Goal: Task Accomplishment & Management: Use online tool/utility

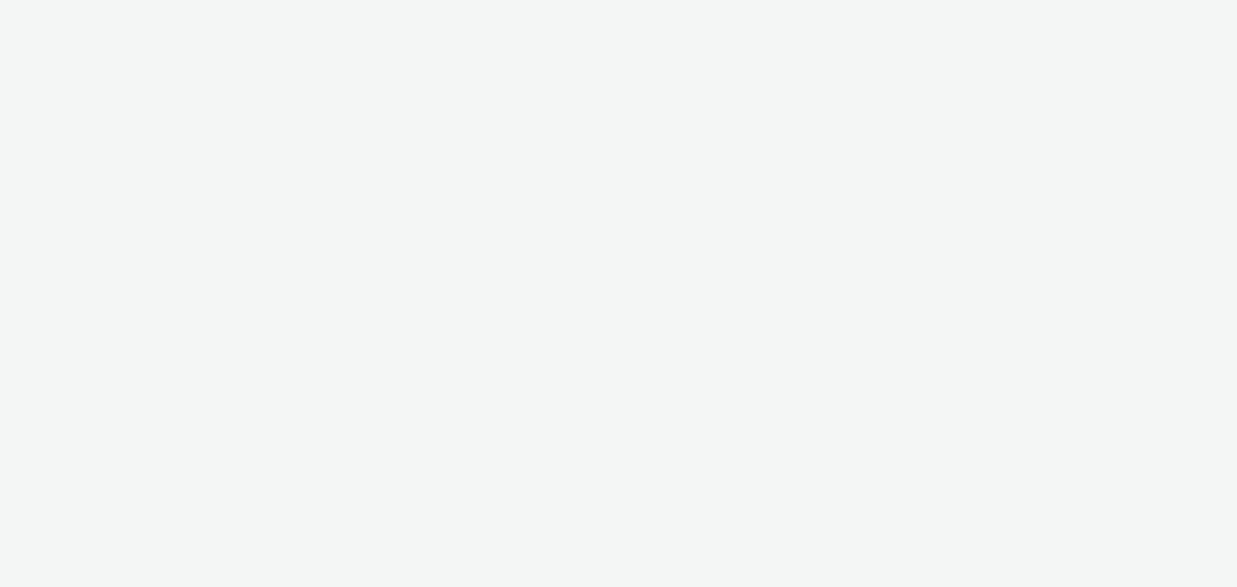
select select "79162ed7-0017-4339-93b0-3399b708648f"
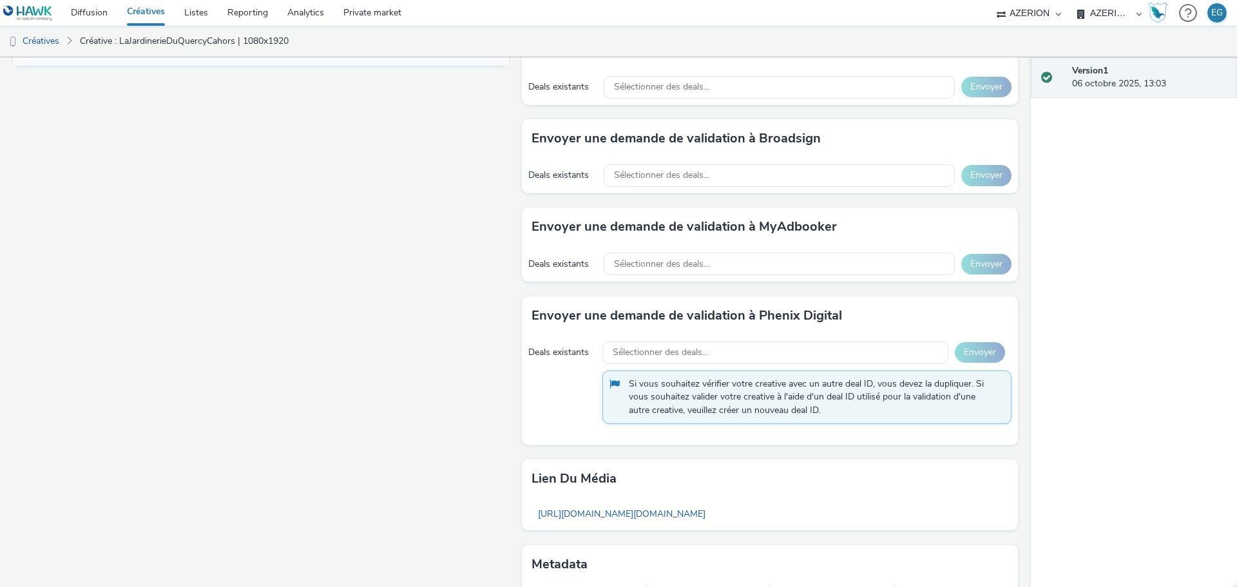
scroll to position [680, 0]
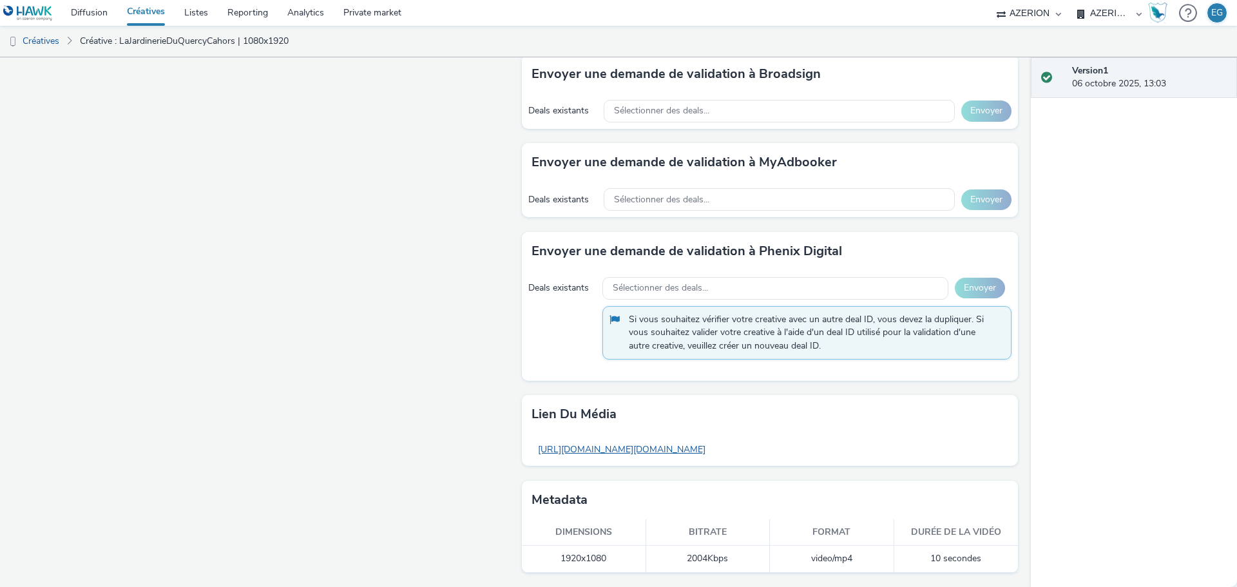
click at [712, 445] on link "https://tabmo-cdn.s3.eu-west-1.amazonaws.com/hawk.tabmo.io/organizations/79162e…" at bounding box center [622, 449] width 180 height 25
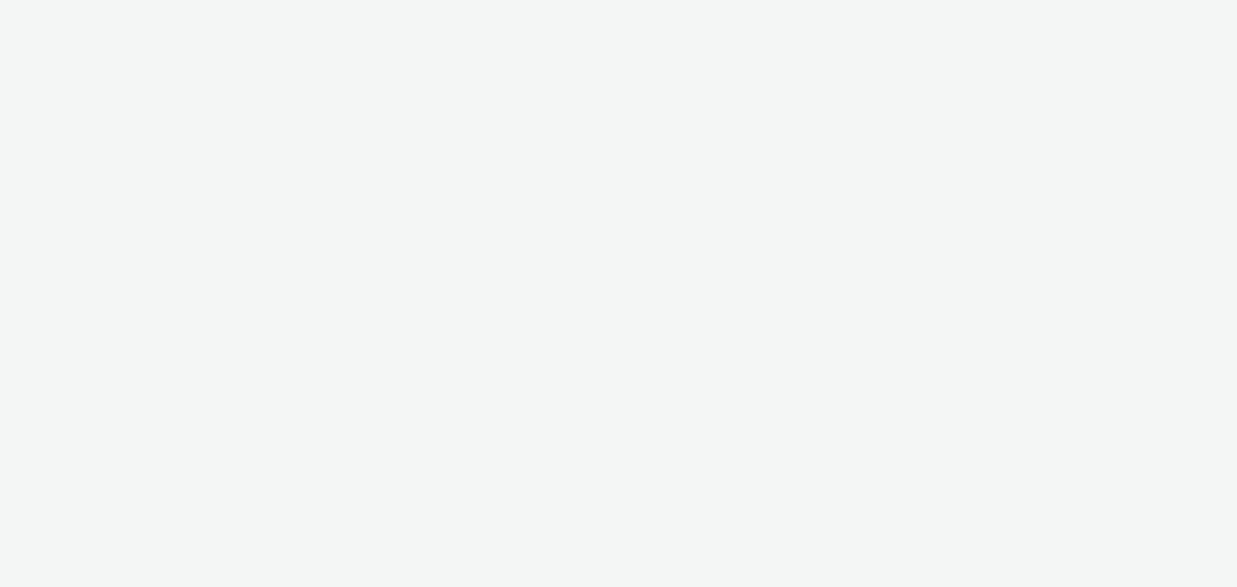
select select "79162ed7-0017-4339-93b0-3399b708648f"
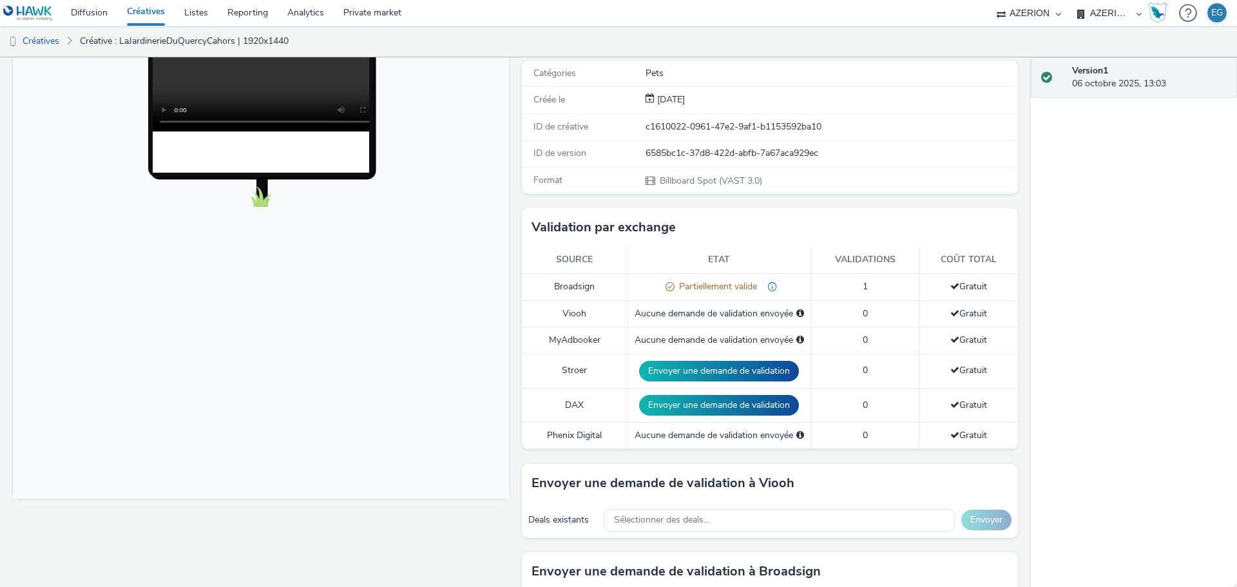
scroll to position [680, 0]
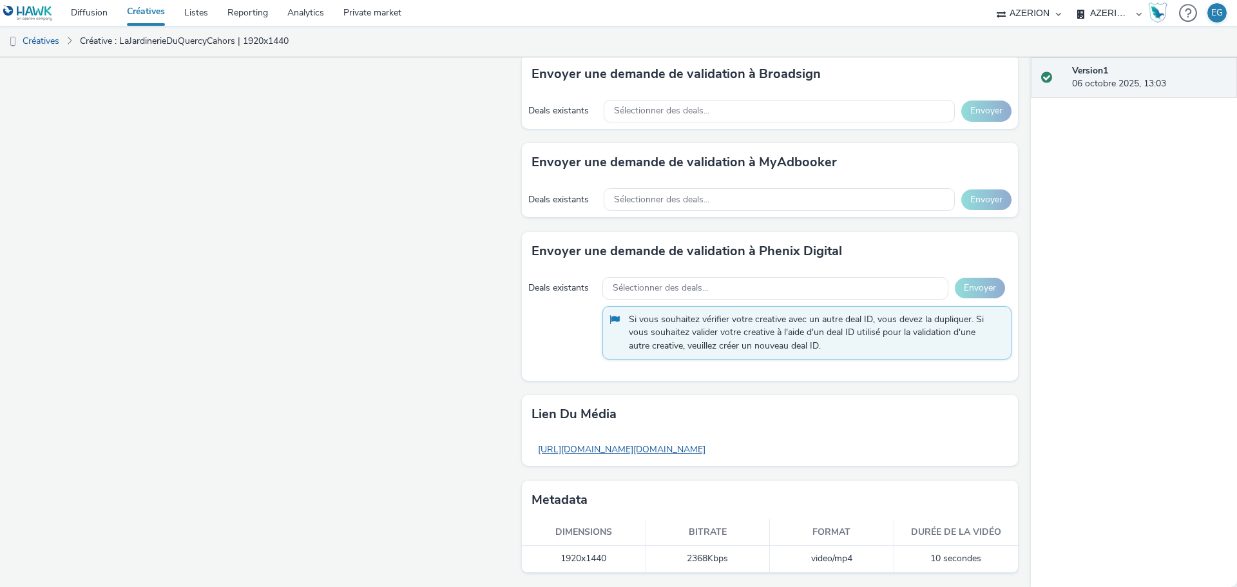
click at [712, 453] on link "[URL][DOMAIN_NAME][DOMAIN_NAME]" at bounding box center [622, 449] width 180 height 25
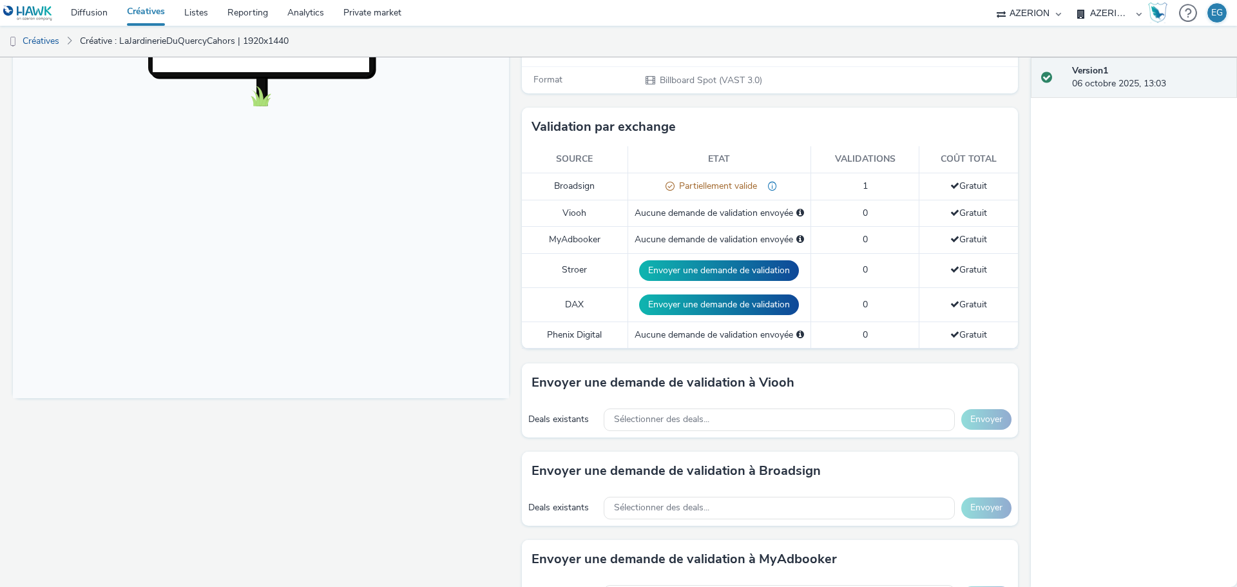
scroll to position [580, 0]
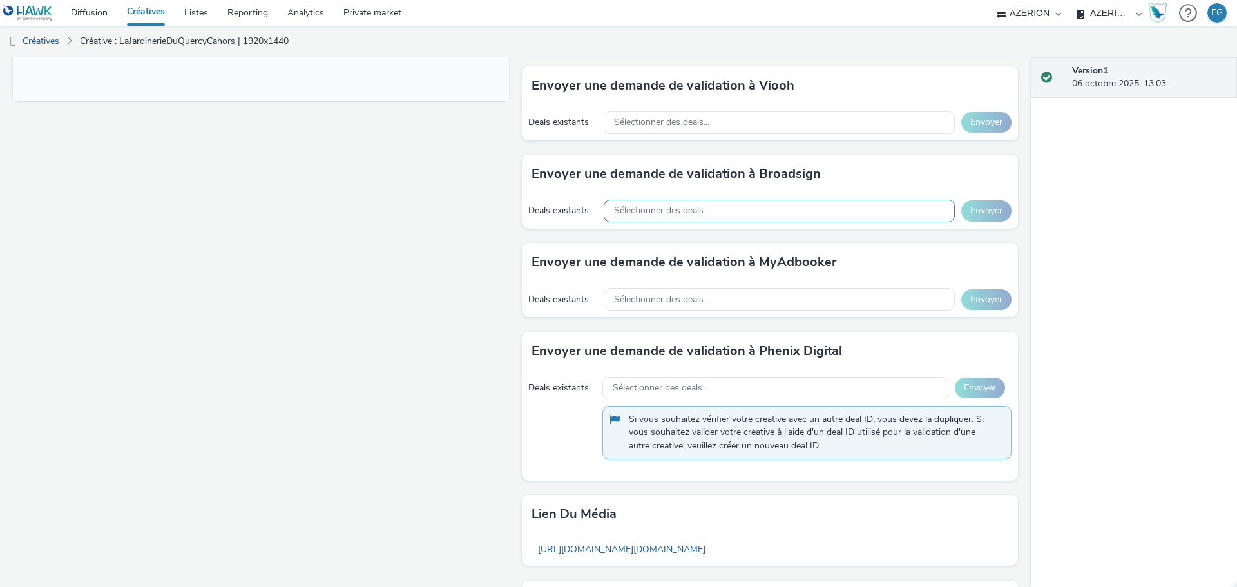
click at [714, 204] on div "Sélectionner des deals..." at bounding box center [779, 211] width 351 height 23
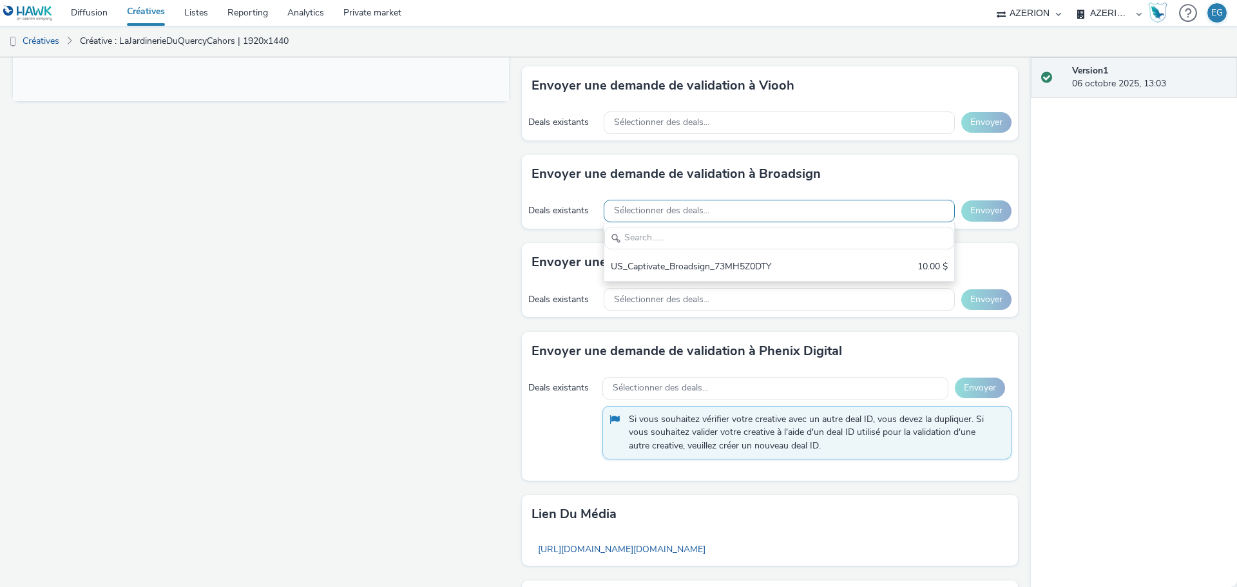
scroll to position [0, 0]
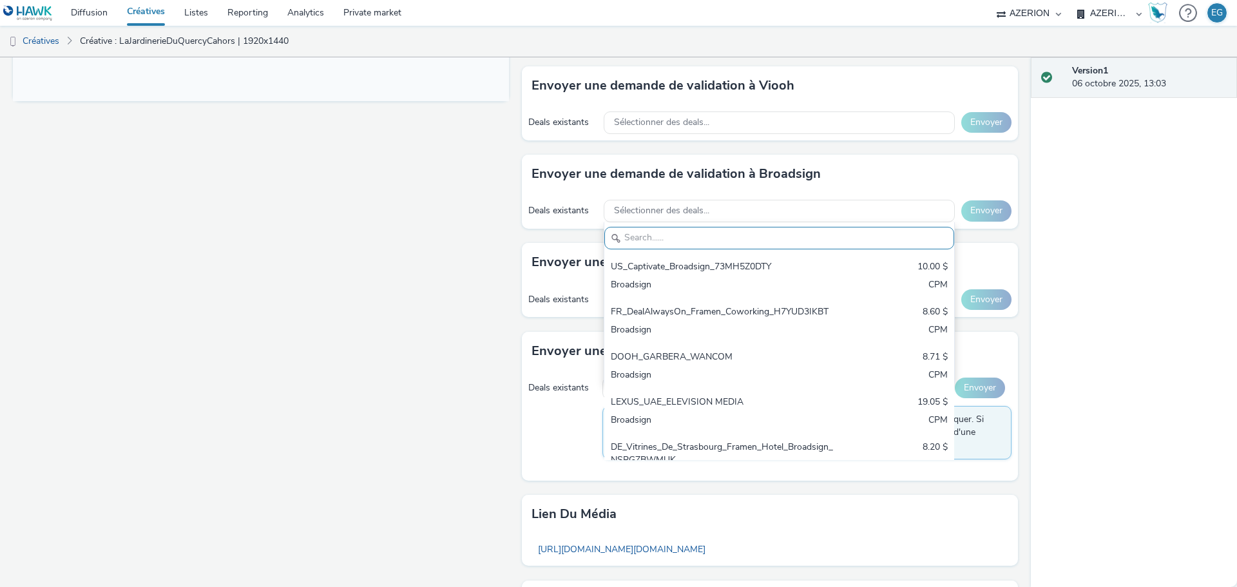
click at [358, 251] on div "Fullscreen" at bounding box center [264, 130] width 503 height 1114
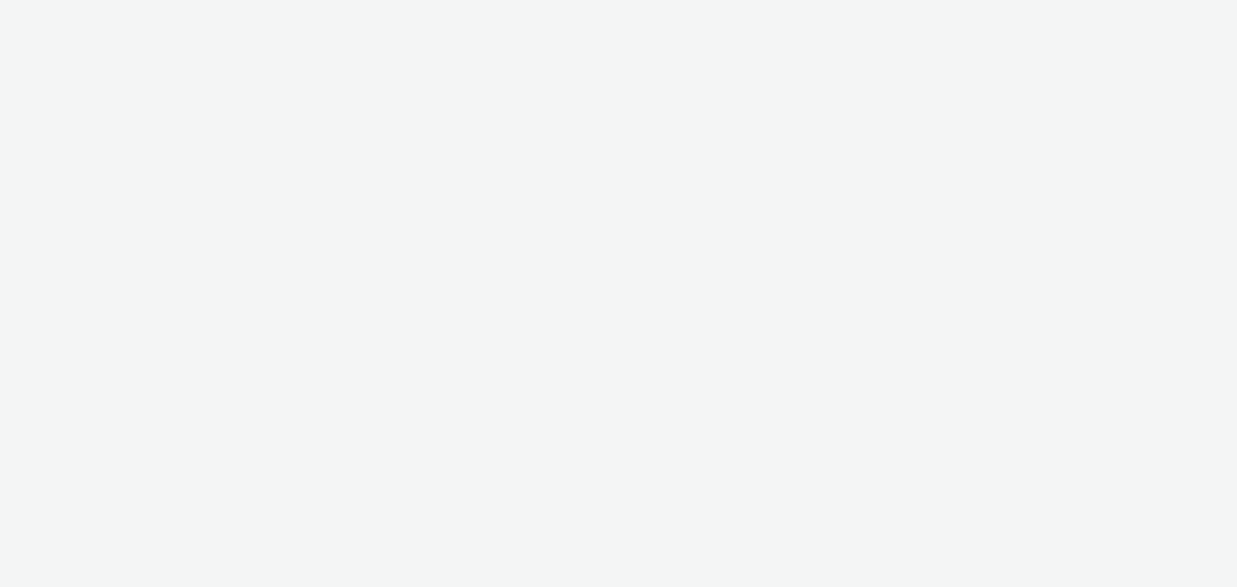
select select "79162ed7-0017-4339-93b0-3399b708648f"
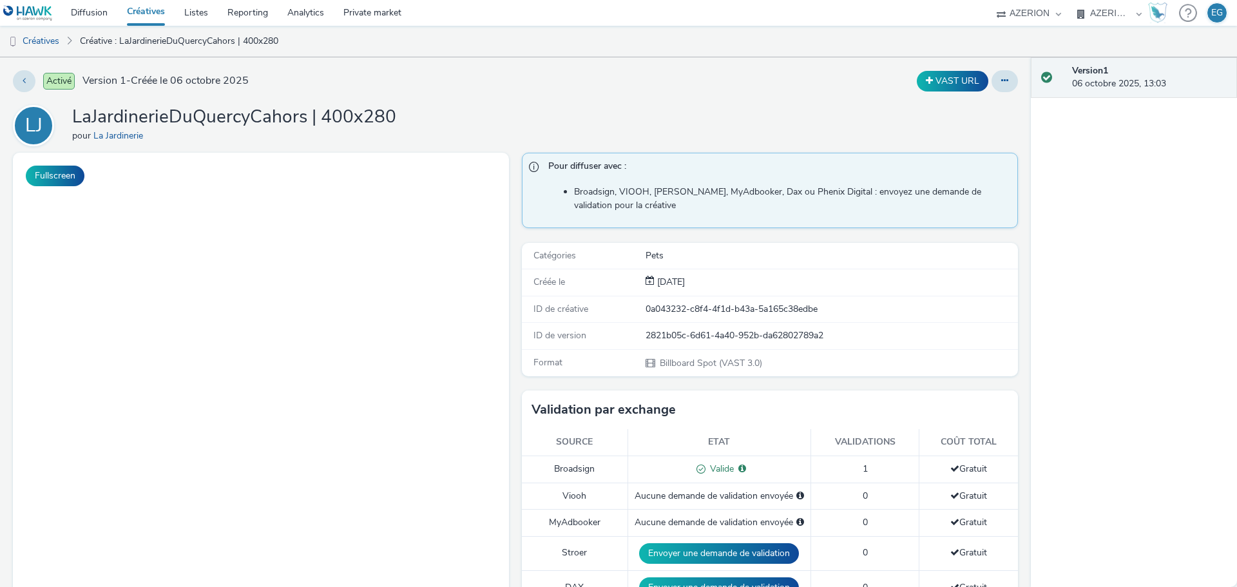
select select "79162ed7-0017-4339-93b0-3399b708648f"
